Goal: Task Accomplishment & Management: Complete application form

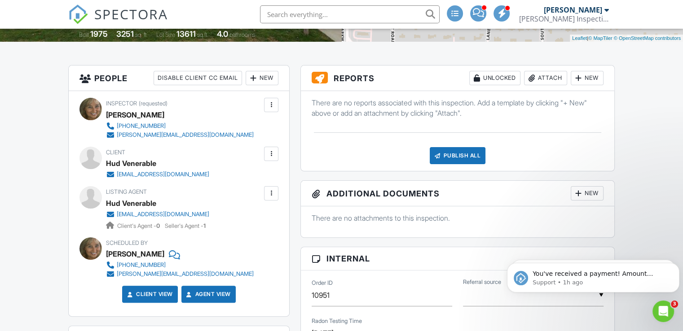
click at [306, 16] on input "text" at bounding box center [350, 14] width 180 height 18
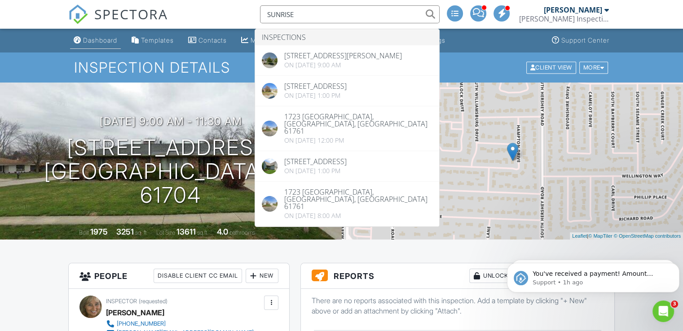
type input "SUNRISE"
click at [103, 40] on div "Dashboard" at bounding box center [100, 40] width 34 height 8
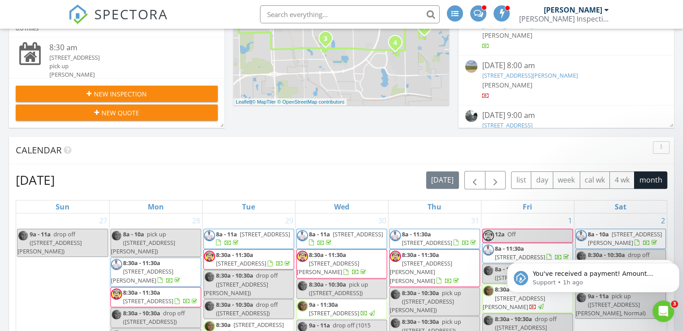
scroll to position [247, 0]
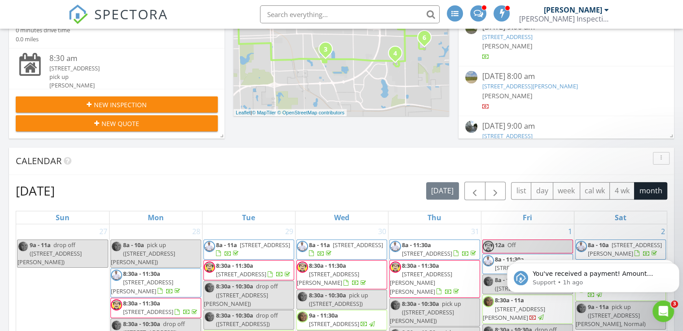
click at [185, 97] on button "New Inspection" at bounding box center [117, 105] width 202 height 16
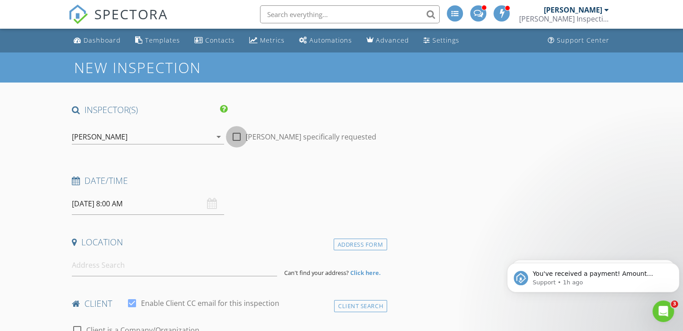
click at [238, 137] on div at bounding box center [236, 136] width 15 height 15
checkbox input "true"
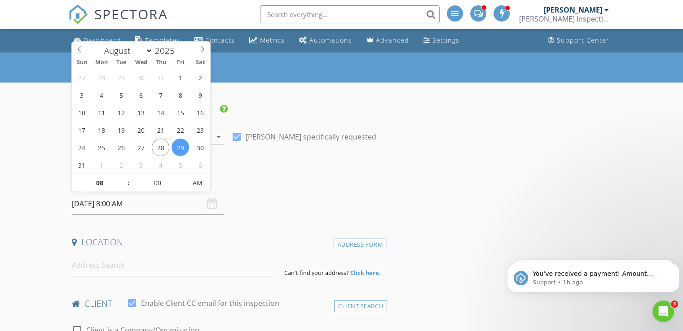
click at [136, 194] on input "08/29/2025 8:00 AM" at bounding box center [148, 204] width 152 height 22
type input "08/31/2025 8:00 AM"
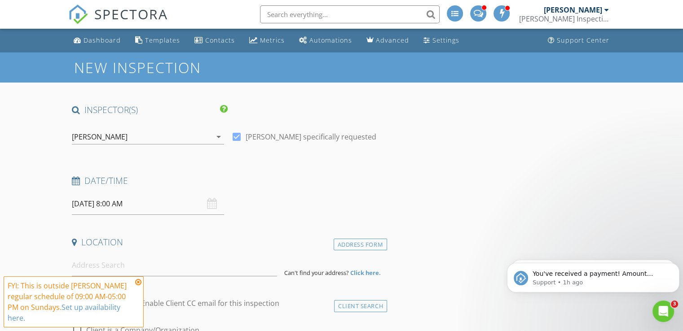
click at [135, 283] on div "FYI: This is outside Mark Segobiano's regular schedule of 09:00 AM-05:00 PM on …" at bounding box center [74, 302] width 132 height 43
click at [131, 270] on input at bounding box center [174, 266] width 205 height 22
click at [142, 281] on div "FYI: This is outside Mark Segobiano's regular schedule of 09:00 AM-05:00 PM on …" at bounding box center [74, 302] width 140 height 51
click at [138, 282] on icon at bounding box center [138, 282] width 6 height 7
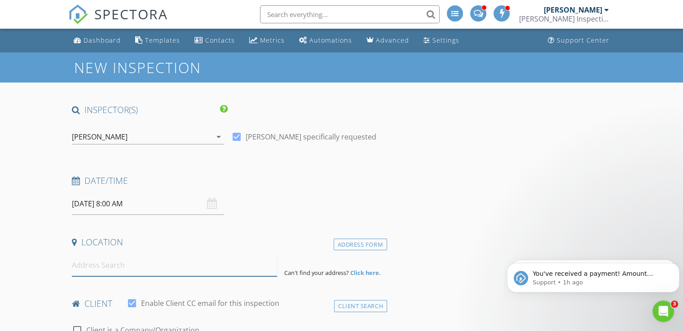
click at [148, 270] on input at bounding box center [174, 266] width 205 height 22
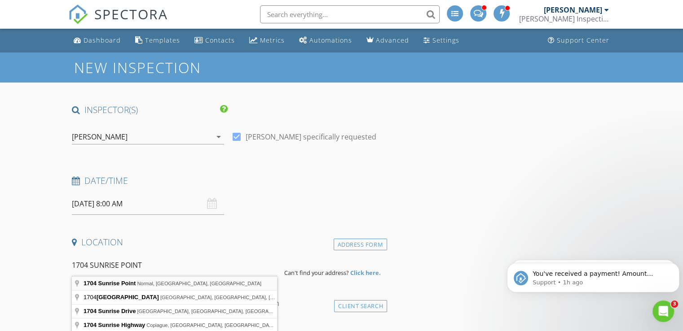
type input "1704 Sunrise Point, Normal, IL, USA"
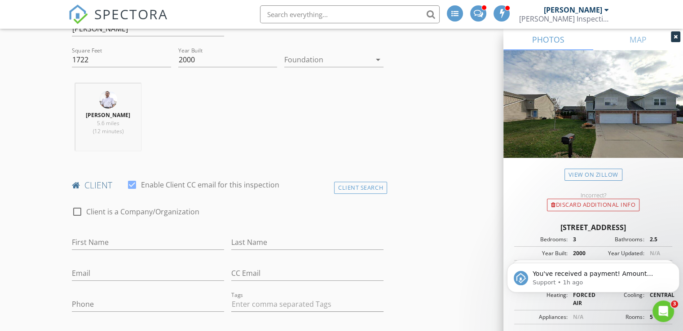
scroll to position [303, 0]
click at [143, 240] on input "First Name" at bounding box center [148, 241] width 152 height 15
type input "G"
type input "Fabiola"
type input "Velasco"
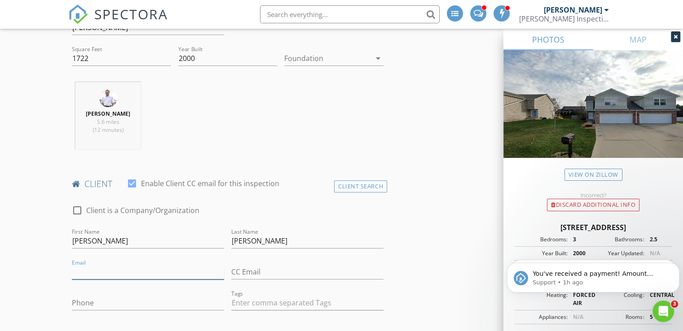
click at [127, 271] on input "Email" at bounding box center [148, 272] width 152 height 15
type input "fvelasco332@gmail.com"
click at [124, 296] on input "Phone" at bounding box center [148, 303] width 152 height 15
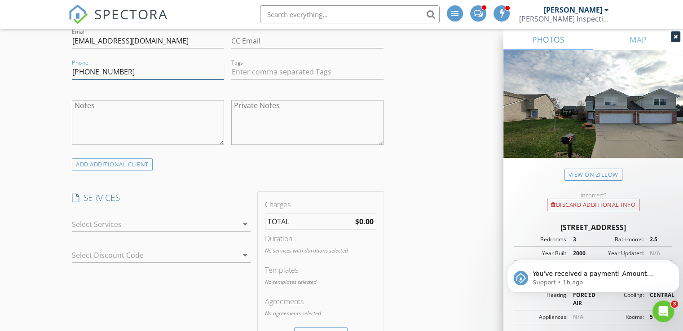
scroll to position [544, 0]
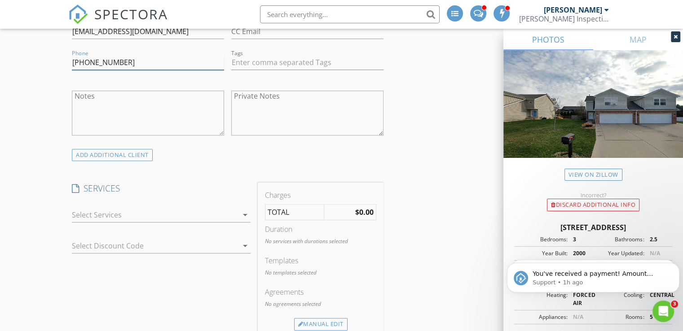
type input "309-242-0451"
click at [231, 211] on div at bounding box center [155, 215] width 166 height 14
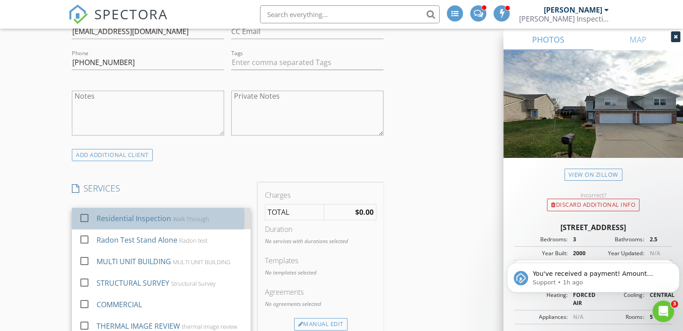
click at [211, 215] on div "Residential Inspection Walk Through" at bounding box center [170, 219] width 147 height 18
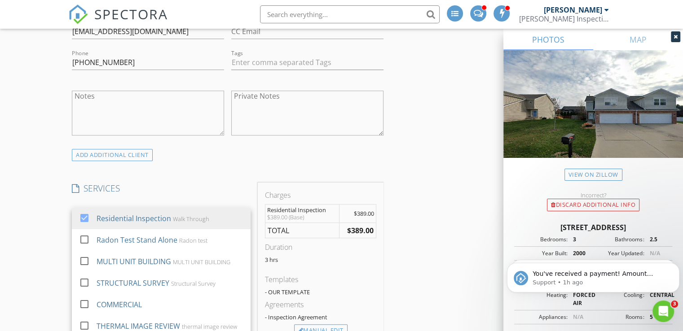
click at [208, 189] on h4 "SERVICES" at bounding box center [161, 189] width 179 height 12
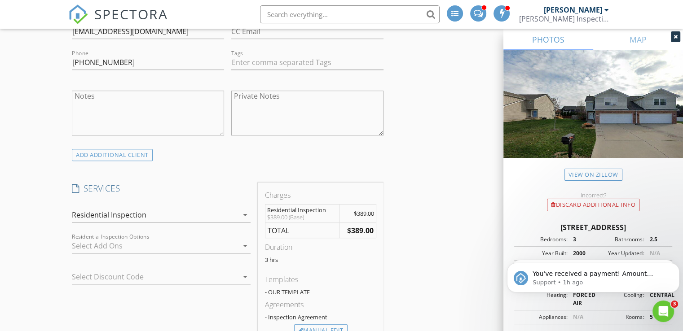
click at [163, 240] on div at bounding box center [155, 246] width 166 height 14
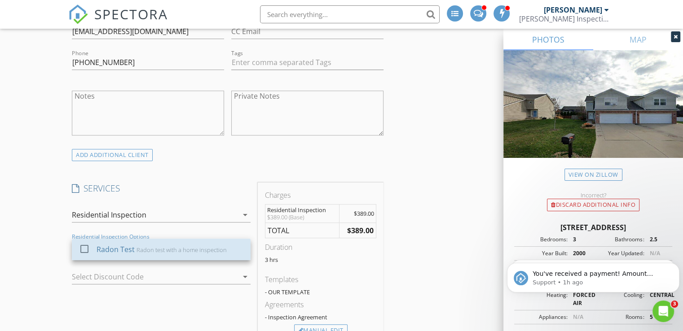
click at [163, 241] on div "Radon Test Radon test with a home inspection" at bounding box center [170, 250] width 147 height 18
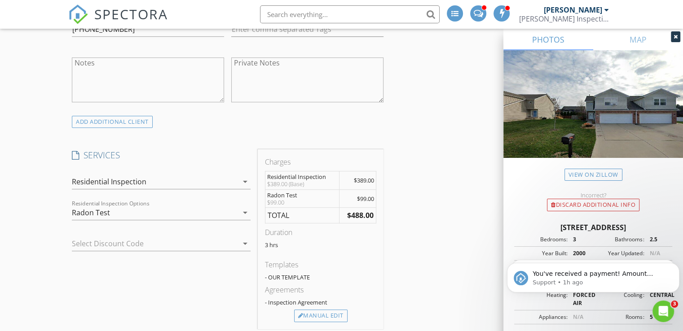
scroll to position [621, 0]
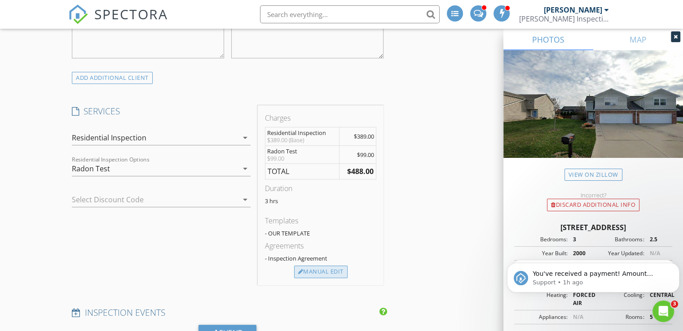
click at [332, 273] on div "Manual Edit" at bounding box center [320, 272] width 53 height 13
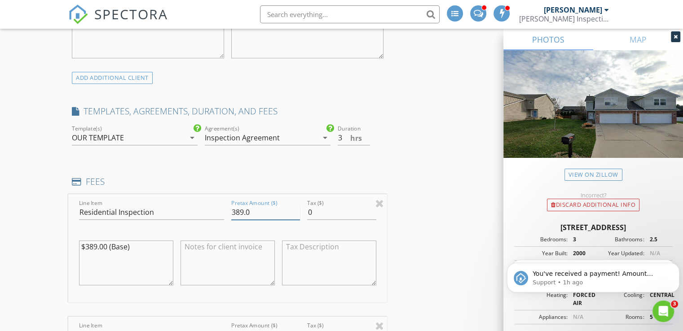
click at [244, 211] on input "389.0" at bounding box center [265, 212] width 69 height 15
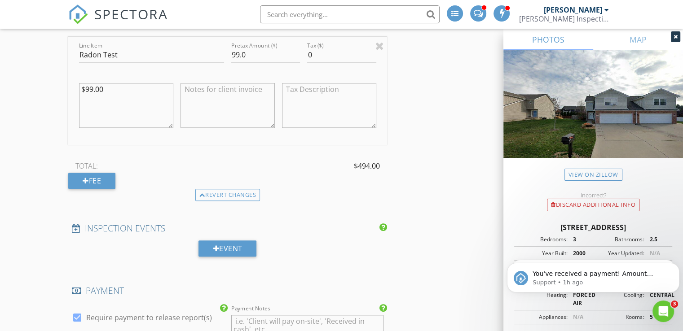
scroll to position [903, 0]
type input "395.0"
click at [224, 243] on div "Event" at bounding box center [227, 247] width 58 height 16
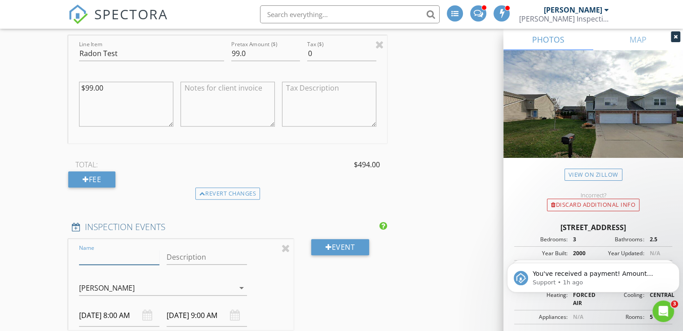
click at [150, 260] on input "Name" at bounding box center [119, 257] width 80 height 15
type input "drop off"
click at [128, 286] on div "[PERSON_NAME]" at bounding box center [107, 288] width 56 height 8
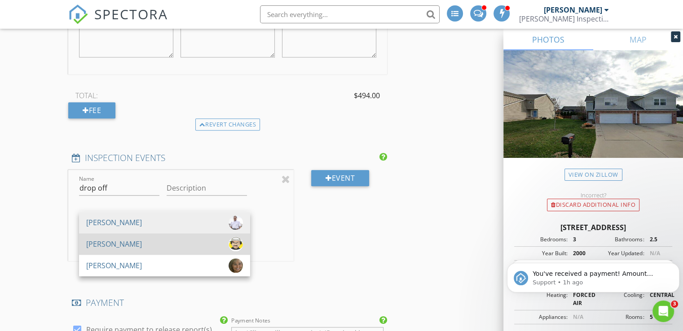
scroll to position [972, 0]
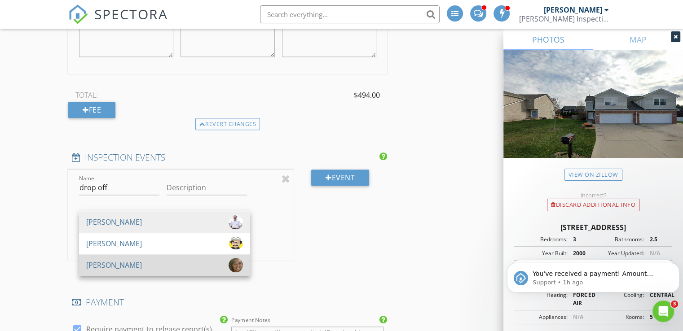
click at [184, 259] on div "[PERSON_NAME]" at bounding box center [164, 265] width 157 height 14
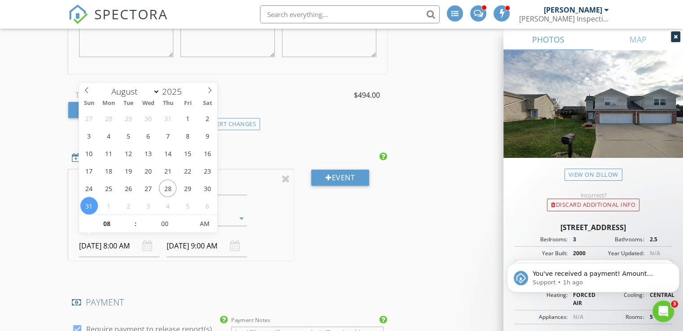
click at [103, 243] on input "08/31/2025 8:00 AM" at bounding box center [119, 246] width 80 height 22
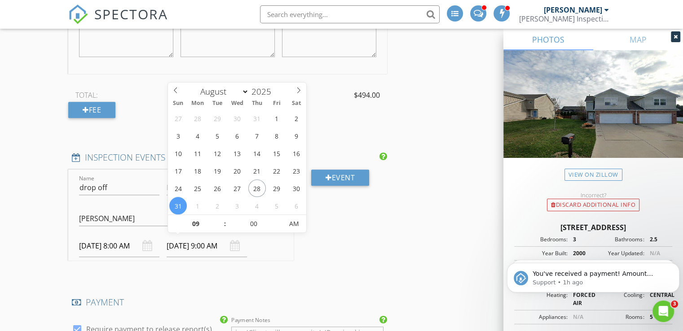
click at [197, 247] on input "08/31/2025 9:00 AM" at bounding box center [207, 246] width 80 height 22
type input "10"
type input "08/31/2025 10:00 AM"
click at [222, 218] on span at bounding box center [220, 219] width 6 height 9
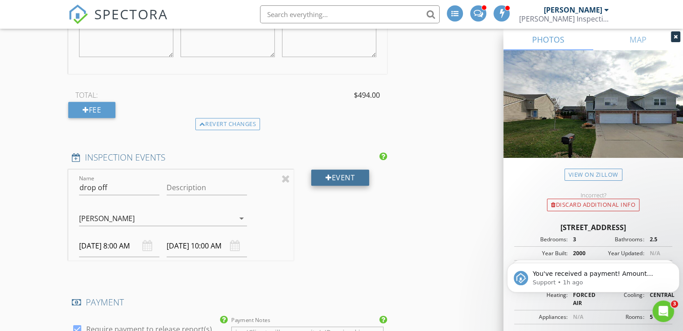
click at [348, 177] on div "Event" at bounding box center [340, 178] width 58 height 16
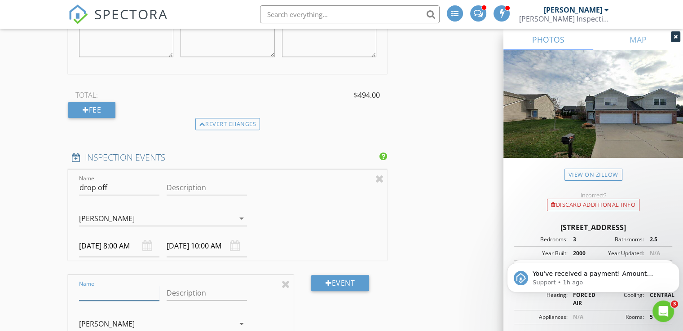
click at [132, 298] on input "Name" at bounding box center [119, 293] width 80 height 15
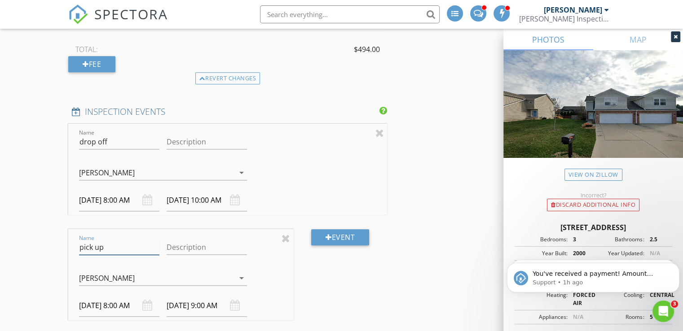
scroll to position [1049, 0]
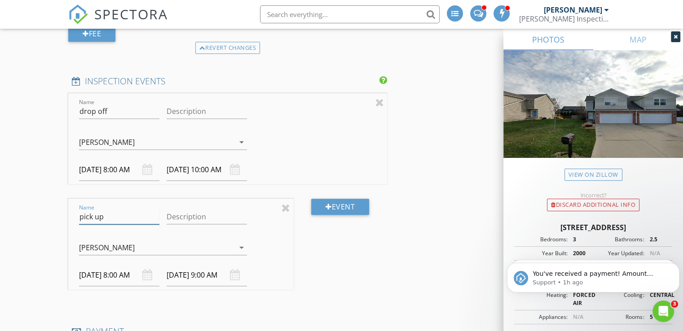
type input "pick up"
click at [107, 245] on div "[PERSON_NAME]" at bounding box center [107, 248] width 56 height 8
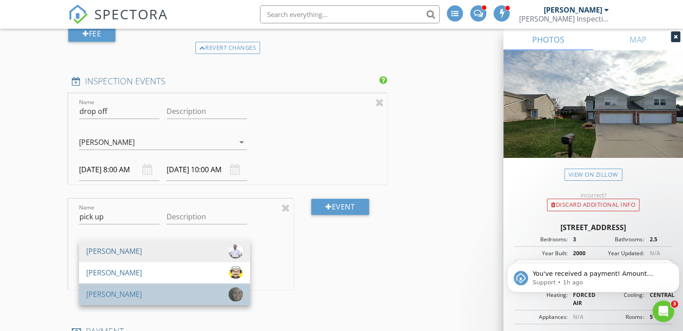
click at [111, 291] on div "[PERSON_NAME]" at bounding box center [114, 294] width 56 height 14
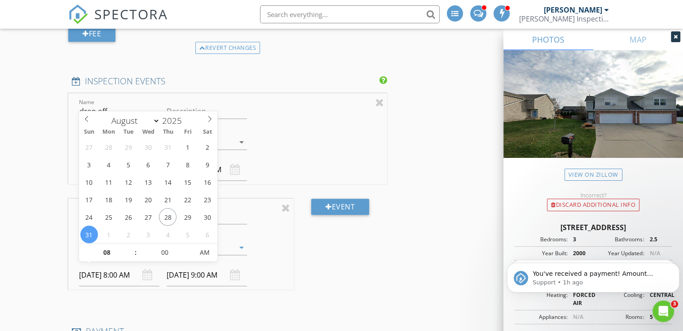
click at [116, 274] on input "08/31/2025 8:00 AM" at bounding box center [119, 275] width 80 height 22
select select "8"
type input "09/02/2025 8:00 AM"
type input "09/02/2025 9:00 AM"
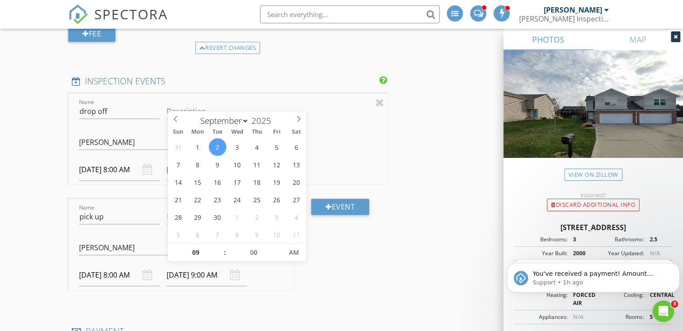
click at [186, 270] on input "09/02/2025 9:00 AM" at bounding box center [207, 275] width 80 height 22
type input "10"
type input "09/02/2025 10:00 AM"
click at [219, 246] on span at bounding box center [220, 248] width 6 height 9
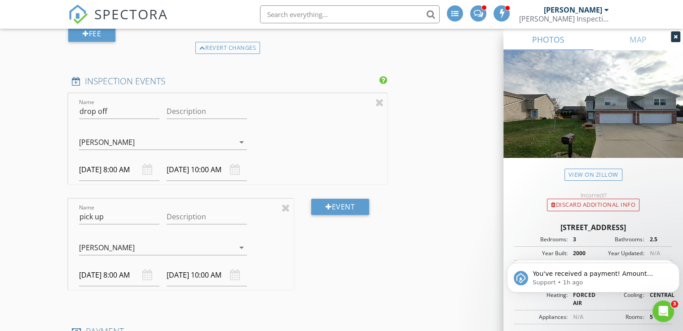
click at [368, 238] on div "Event" at bounding box center [340, 251] width 93 height 105
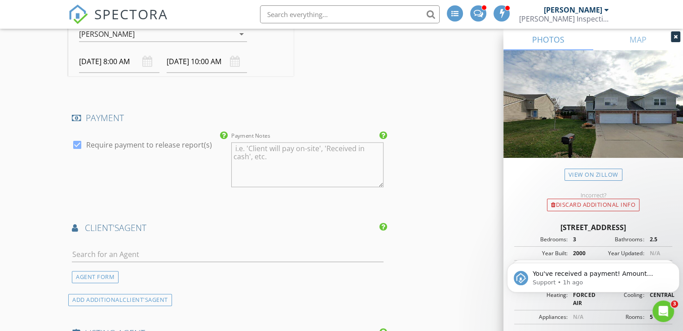
scroll to position [1267, 0]
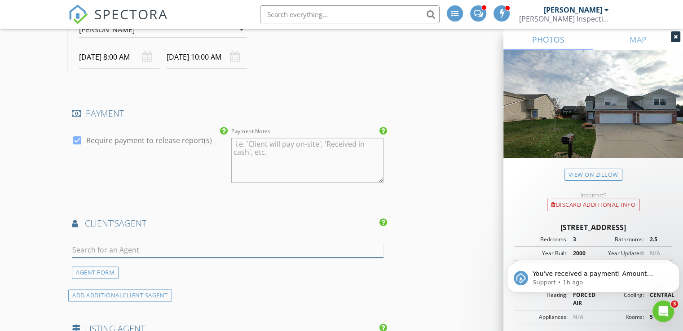
click at [282, 250] on input "text" at bounding box center [228, 250] width 312 height 15
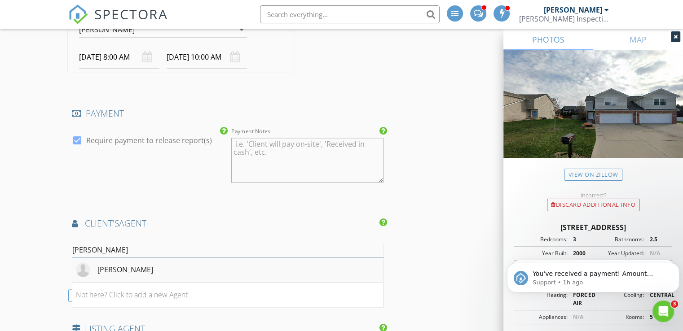
type input "olga"
click at [219, 268] on li "Olga Vazquez" at bounding box center [227, 270] width 311 height 25
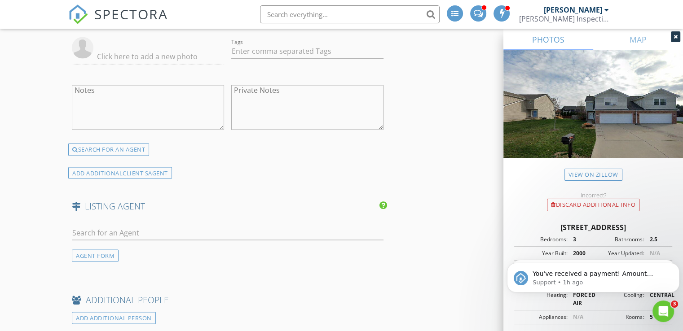
scroll to position [1560, 0]
click at [171, 225] on input "text" at bounding box center [228, 232] width 312 height 15
type input "amanda ar"
click at [153, 246] on div "Amanda Esparza Armstrong" at bounding box center [125, 249] width 56 height 11
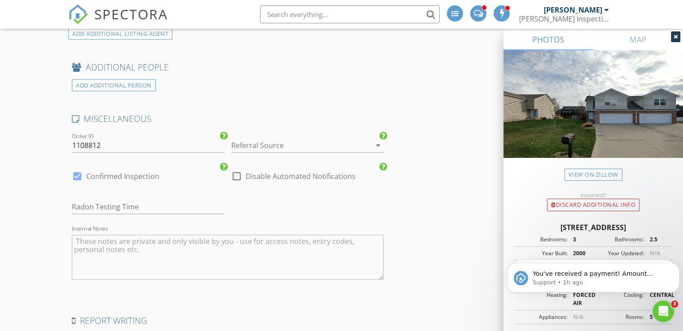
scroll to position [1979, 0]
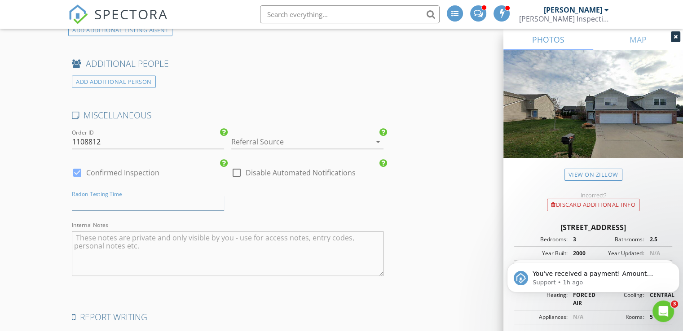
click at [140, 196] on input "text" at bounding box center [148, 203] width 152 height 15
type input "Sept 3rd"
click at [130, 232] on textarea "Internal Notes" at bounding box center [228, 254] width 312 height 45
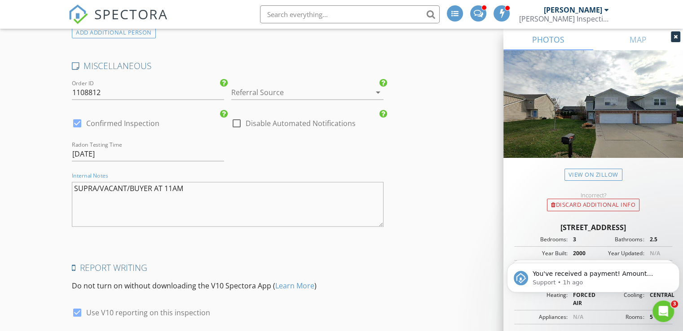
scroll to position [2146, 0]
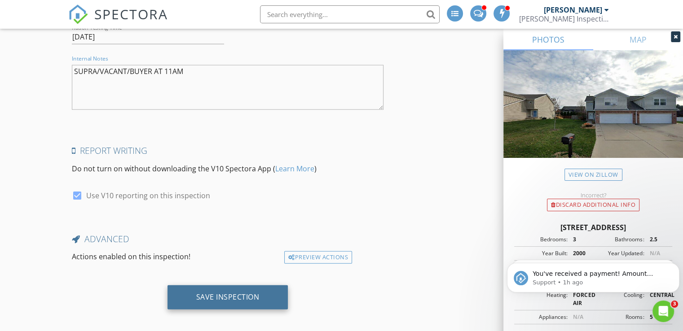
type textarea "SUPRA/VACANT/BUYER AT 11AM"
click at [236, 293] on div "Save Inspection" at bounding box center [227, 297] width 63 height 9
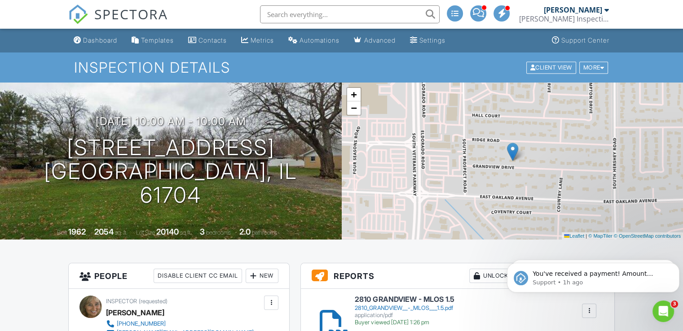
click at [300, 19] on input "text" at bounding box center [350, 14] width 180 height 18
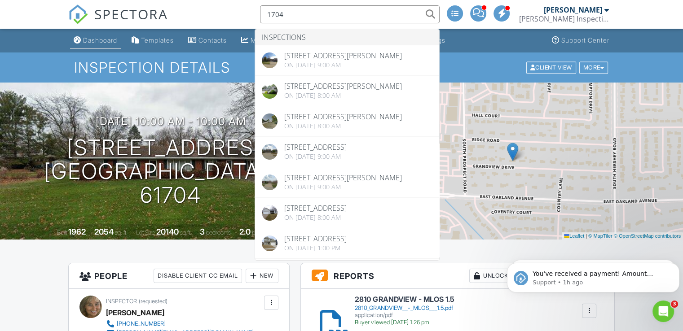
type input "1704"
click at [110, 40] on div "Dashboard" at bounding box center [100, 40] width 34 height 8
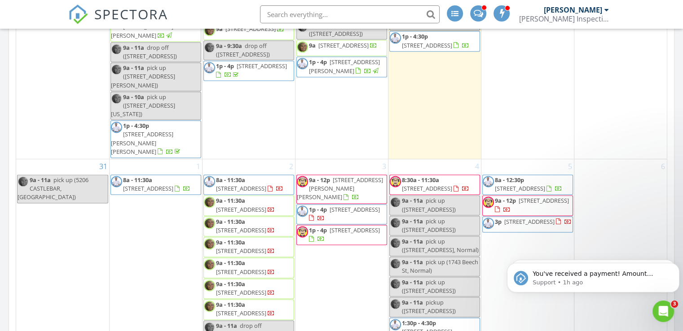
scroll to position [1224, 0]
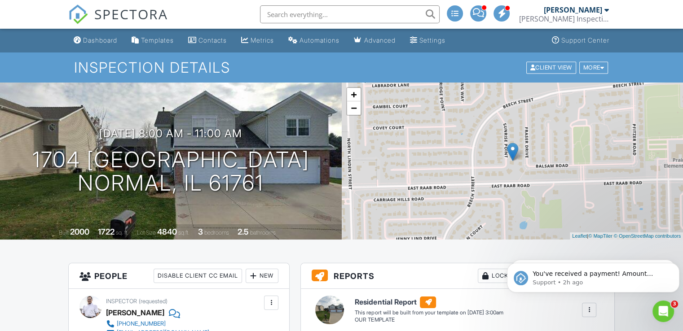
click at [68, 18] on nav "SPECTORA Cindy Segobiano SEGO Inspections Inc. Role: Inspector Change Role Dash…" at bounding box center [341, 14] width 683 height 29
click at [95, 37] on div "Dashboard" at bounding box center [100, 40] width 34 height 8
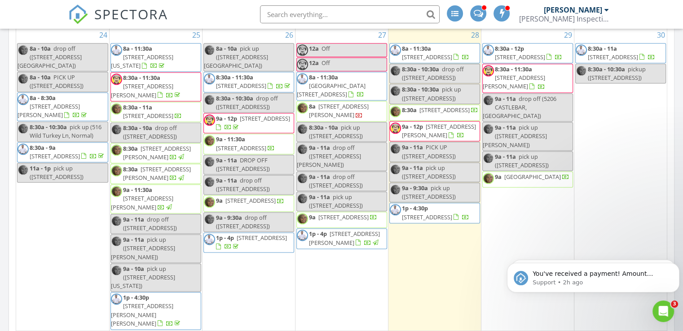
scroll to position [1036, 0]
